Goal: Task Accomplishment & Management: Manage account settings

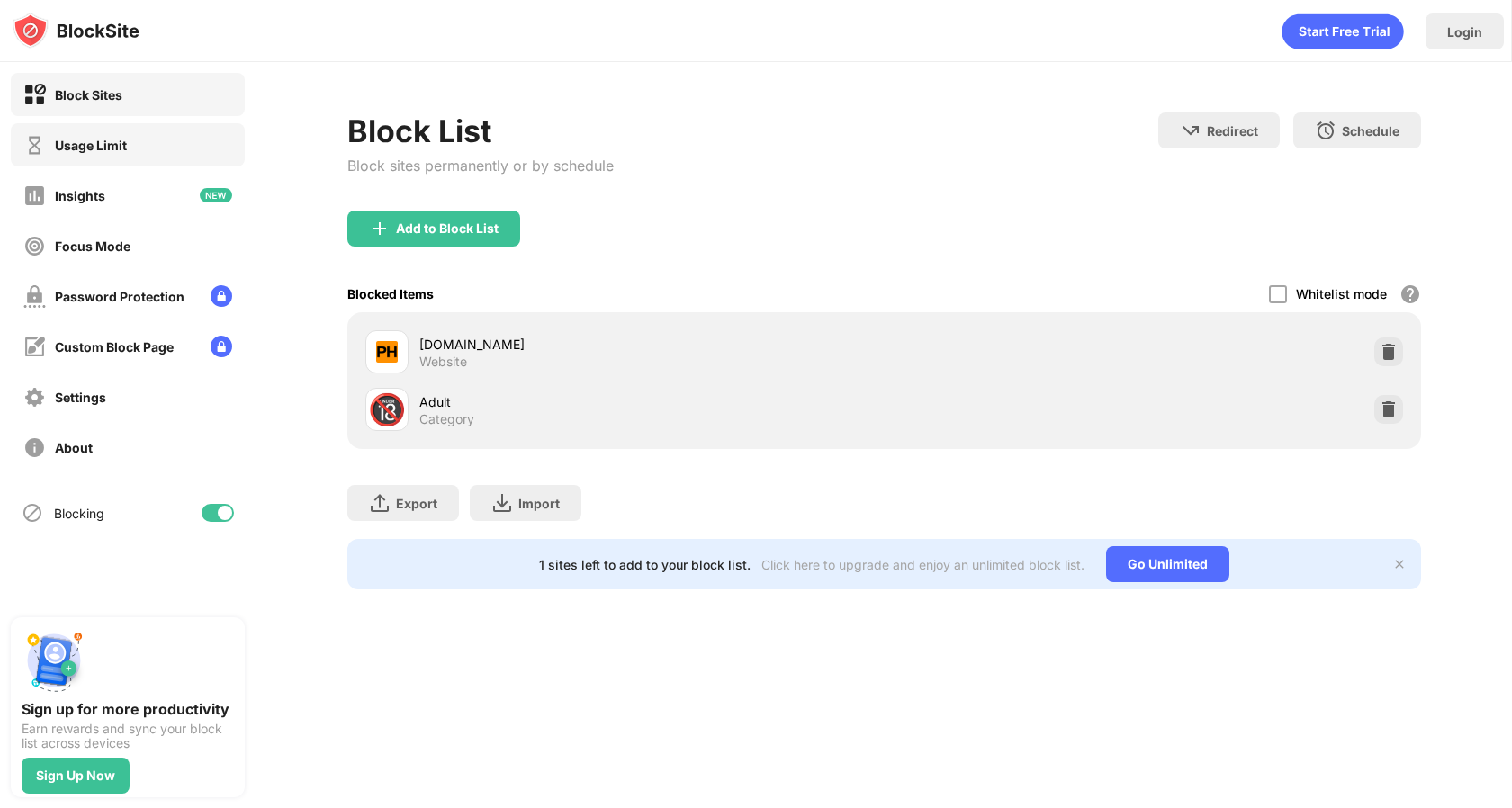
click at [120, 145] on div "Usage Limit" at bounding box center [90, 146] width 72 height 15
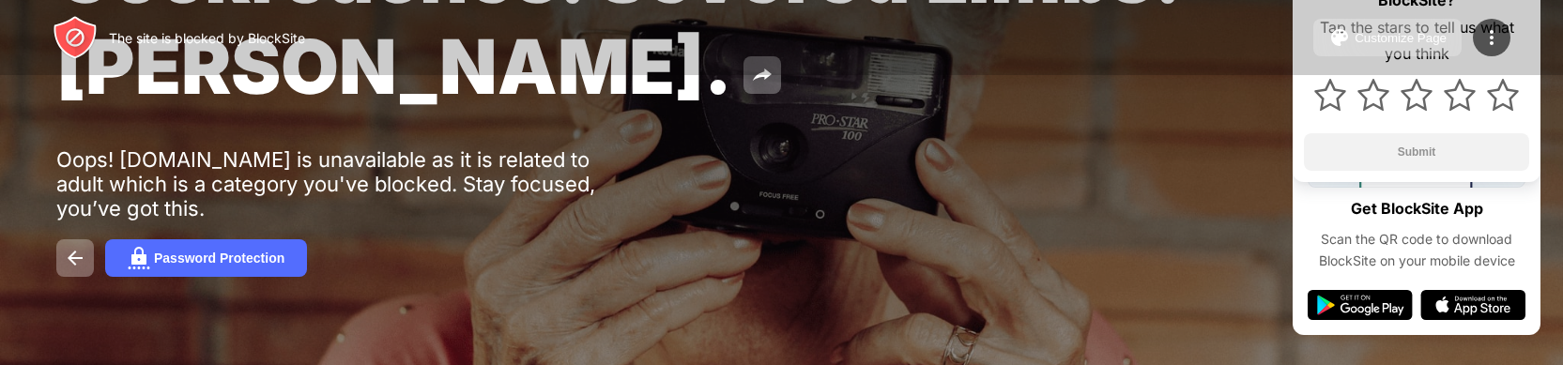
scroll to position [188, 0]
